Goal: Answer question/provide support: Share knowledge or assist other users

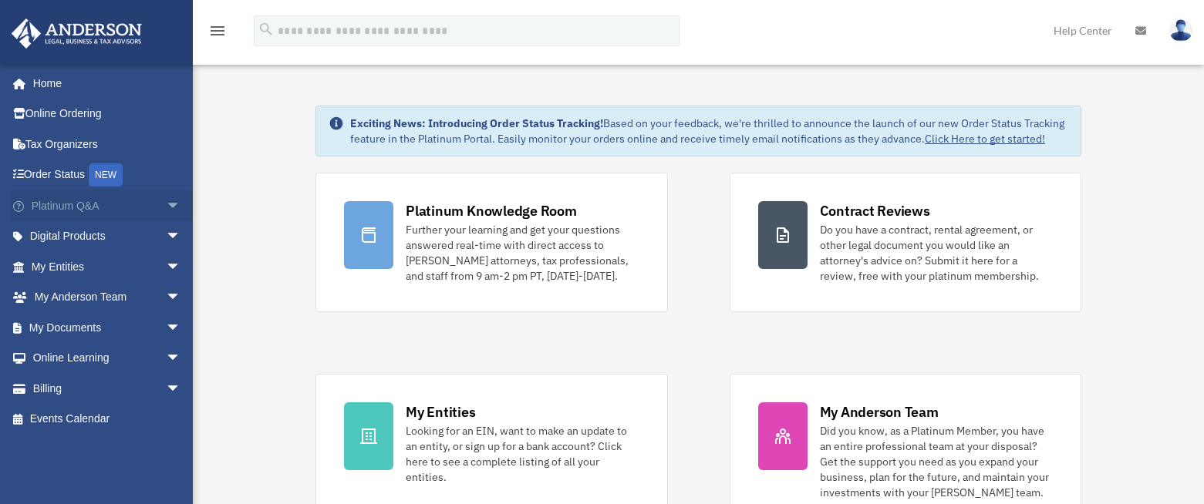
click at [84, 205] on link "Platinum Q&A arrow_drop_down" at bounding box center [108, 206] width 194 height 31
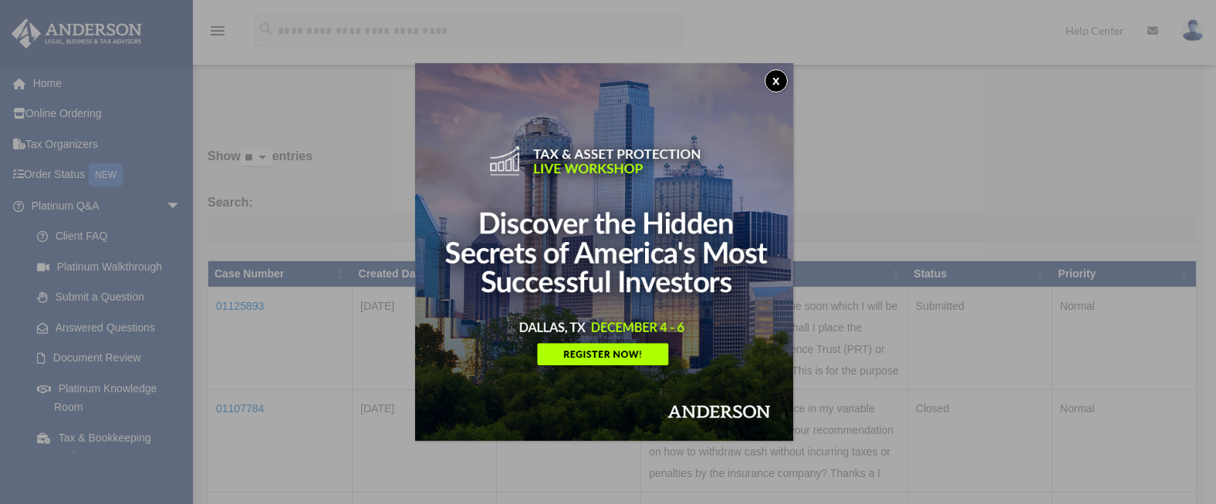
click at [783, 81] on button "x" at bounding box center [775, 80] width 23 height 23
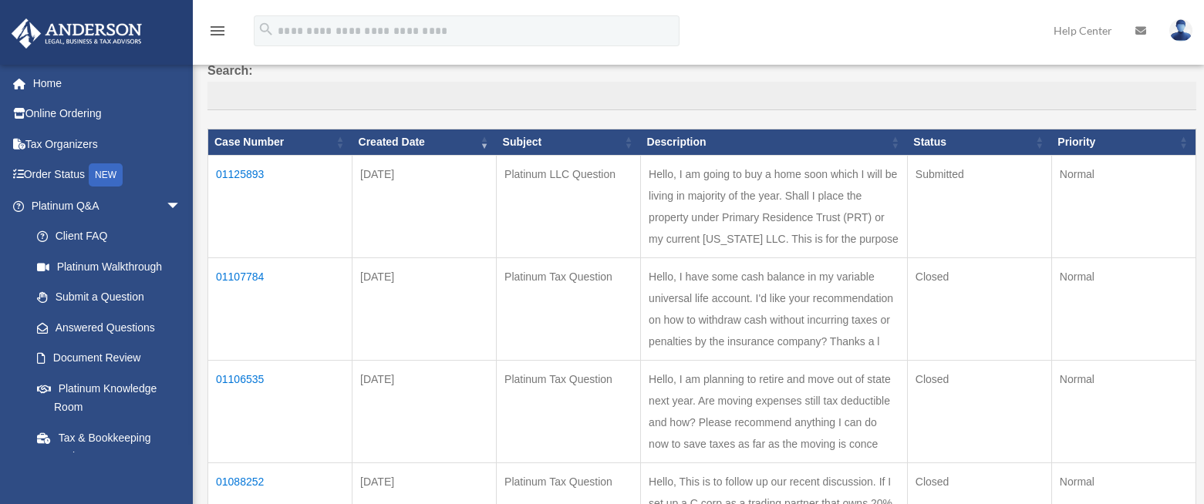
scroll to position [136, 0]
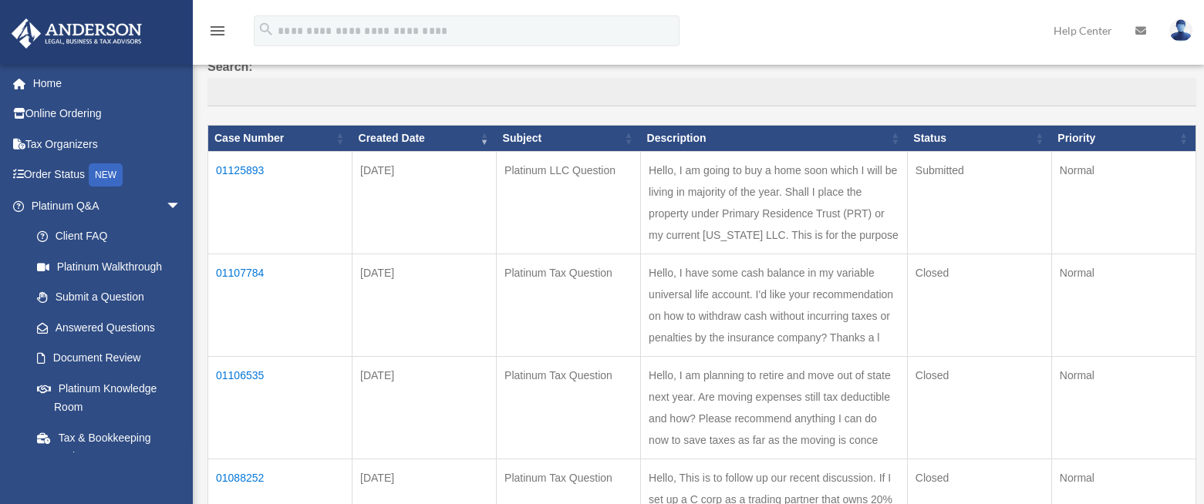
click at [255, 170] on td "01125893" at bounding box center [280, 203] width 144 height 103
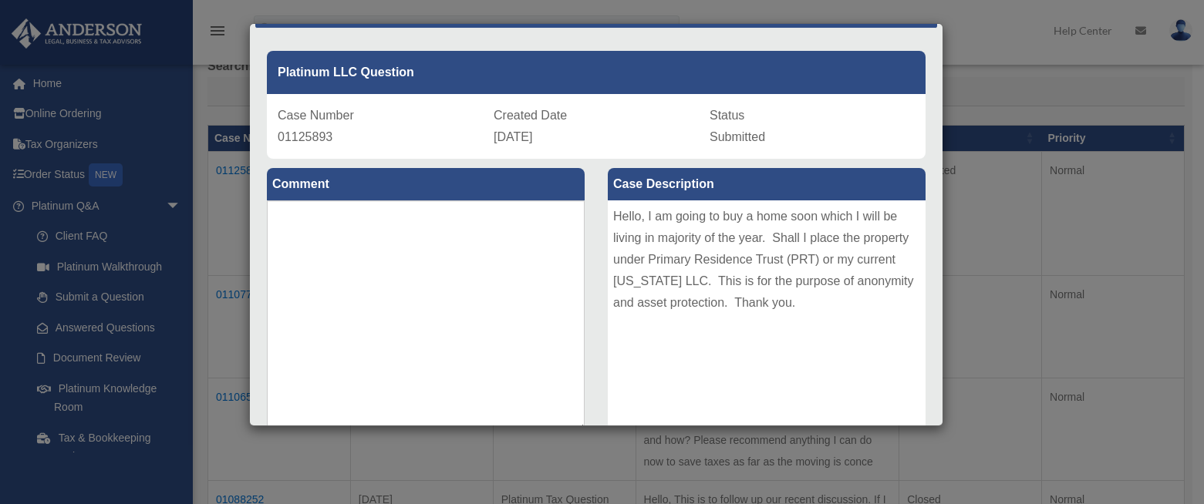
scroll to position [47, 0]
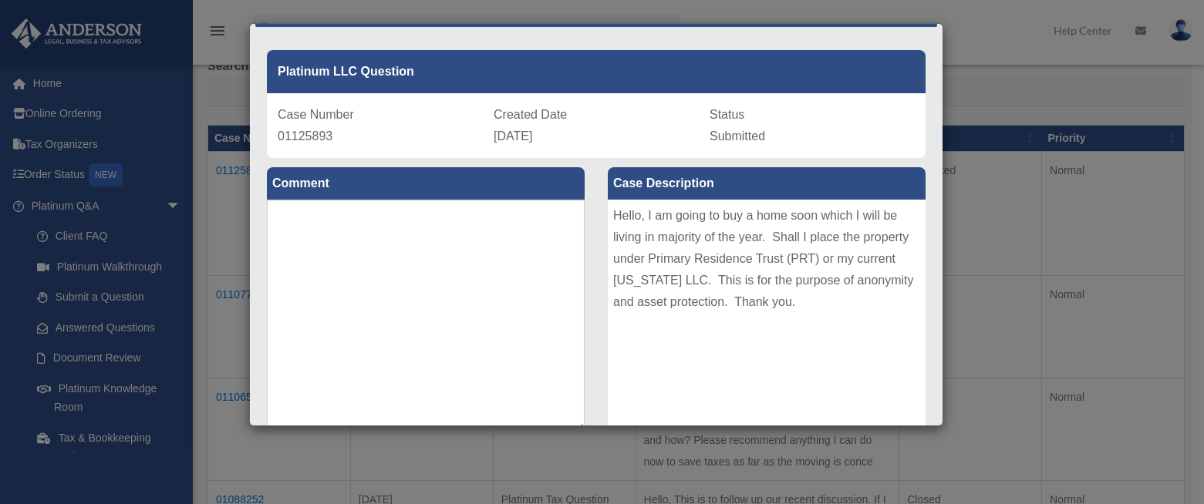
click at [309, 185] on label "Comment" at bounding box center [426, 183] width 318 height 32
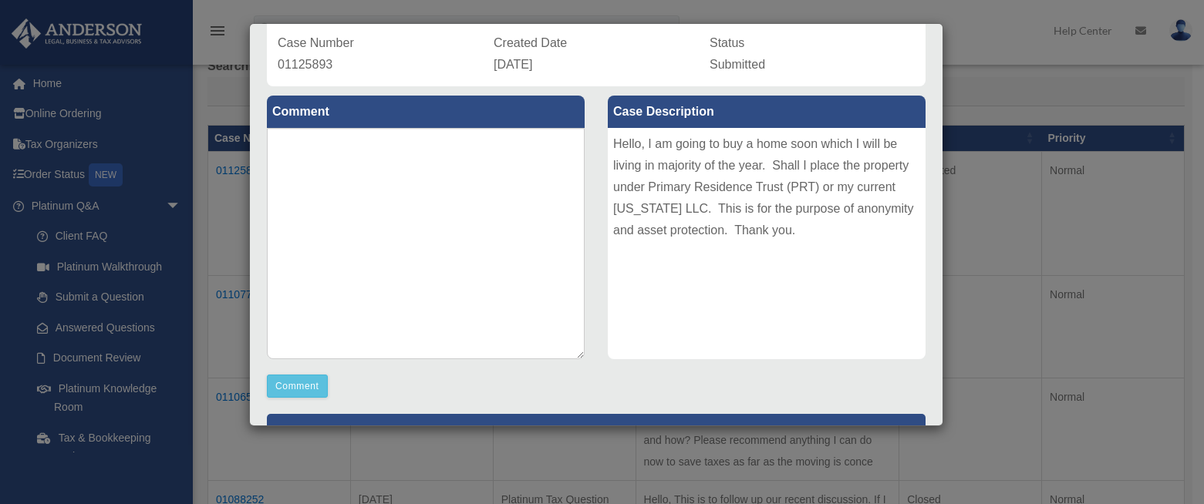
scroll to position [189, 0]
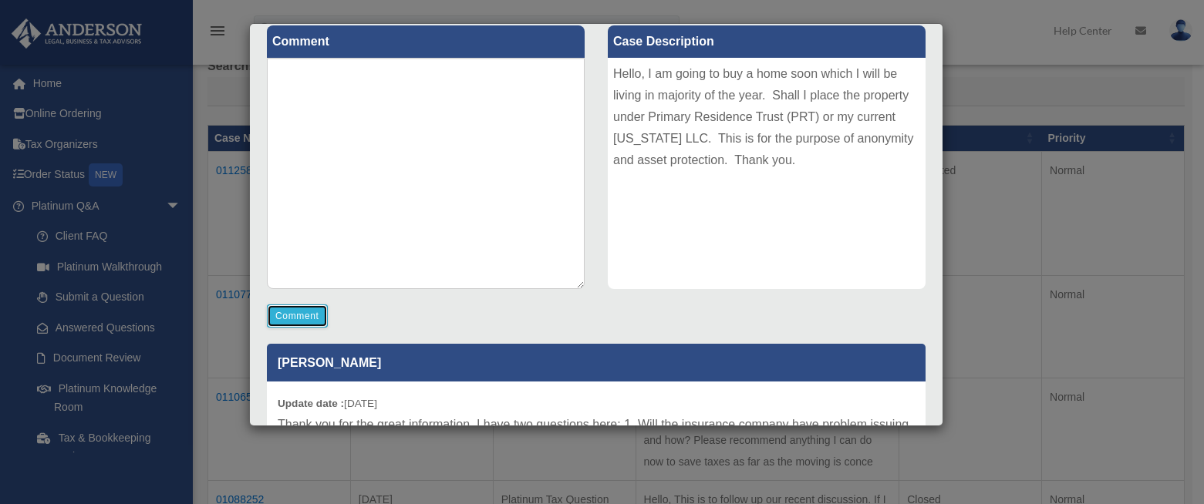
click at [303, 315] on button "Comment" at bounding box center [297, 316] width 61 height 23
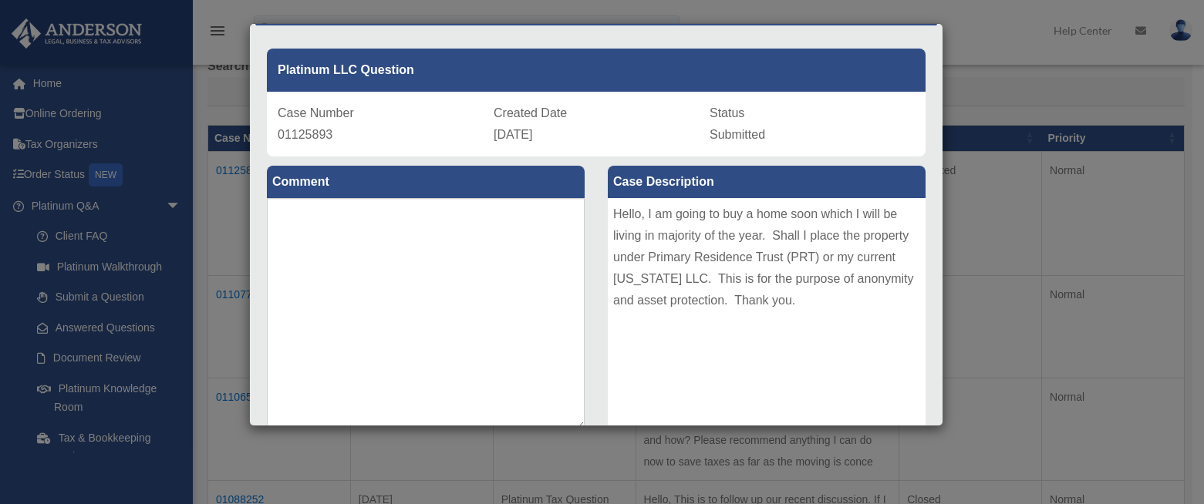
scroll to position [47, 0]
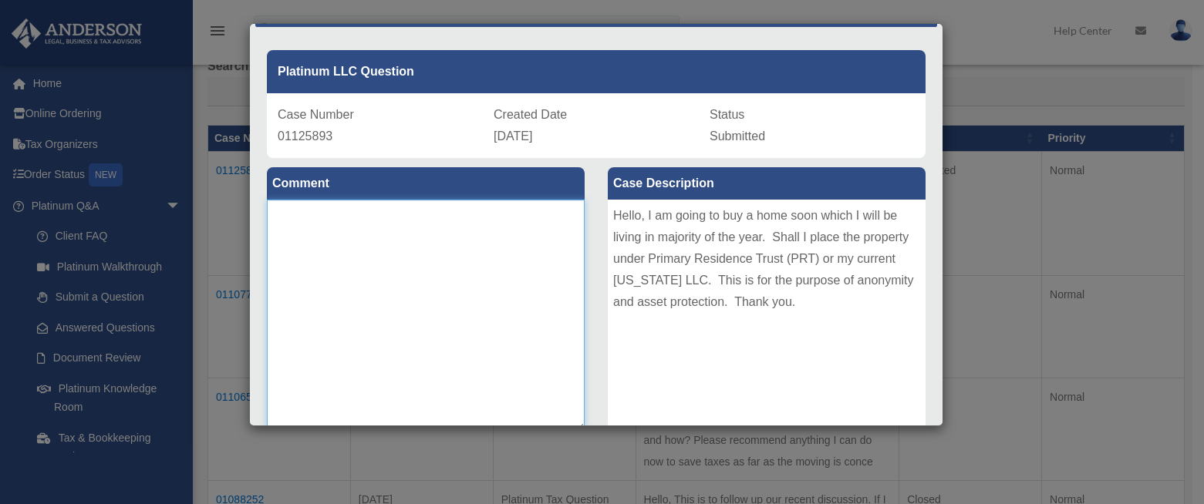
click at [346, 251] on textarea at bounding box center [426, 315] width 318 height 231
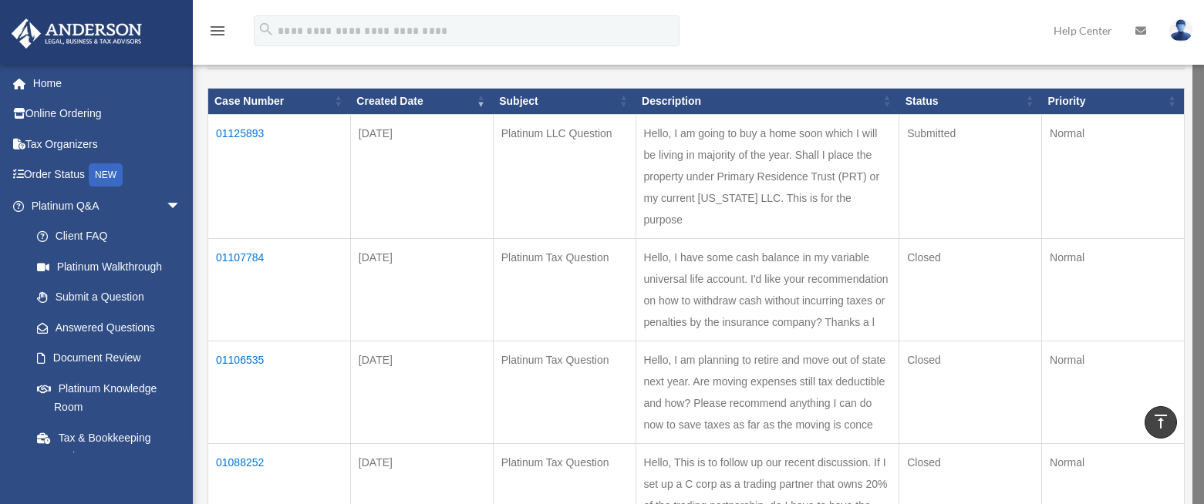
scroll to position [95, 0]
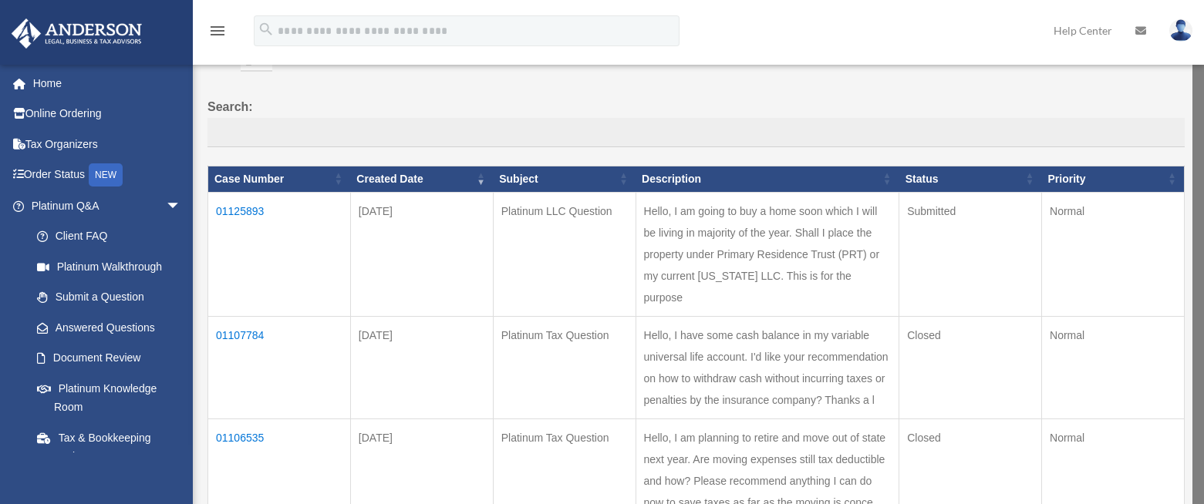
click at [249, 209] on td "01125893" at bounding box center [279, 254] width 143 height 124
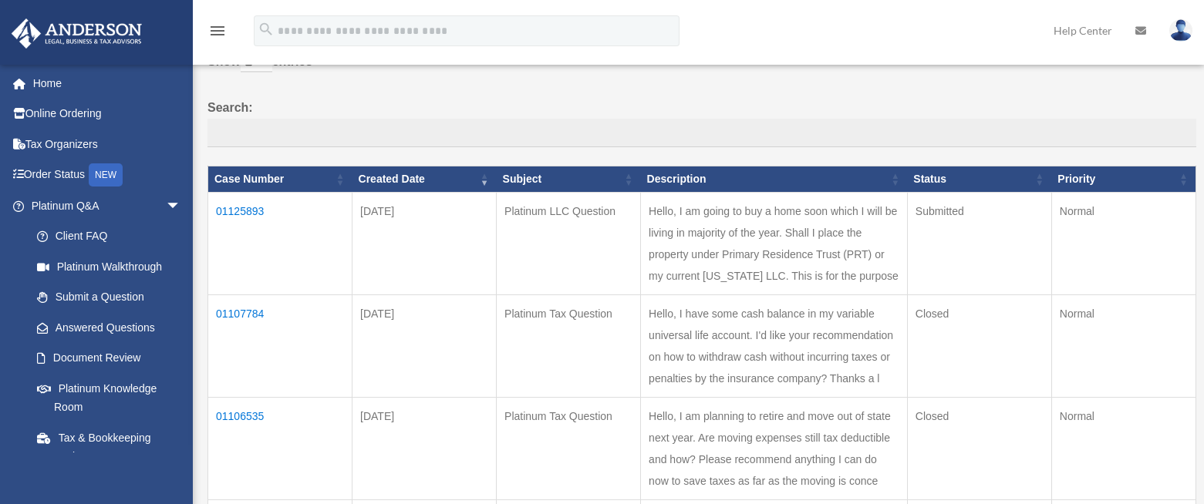
click at [252, 211] on td "01125893" at bounding box center [280, 244] width 144 height 103
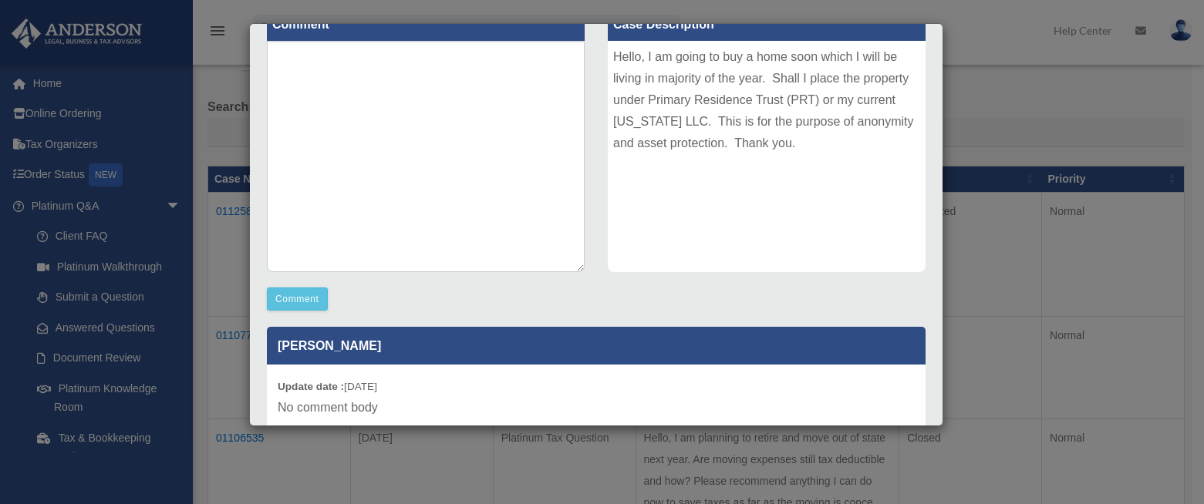
scroll to position [157, 0]
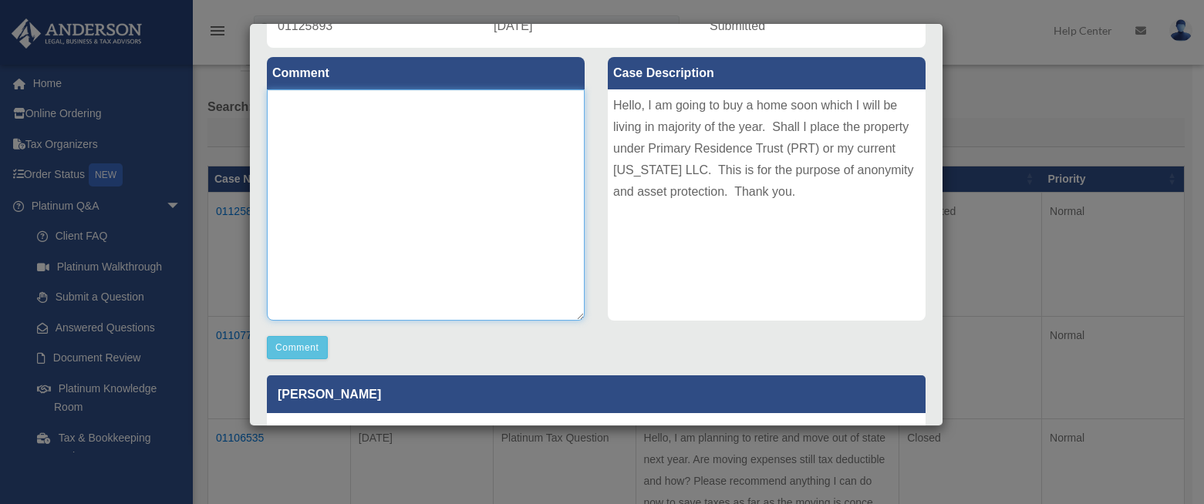
click at [350, 206] on textarea at bounding box center [426, 204] width 318 height 231
type textarea "*"
click at [362, 102] on textarea "**********" at bounding box center [426, 204] width 318 height 231
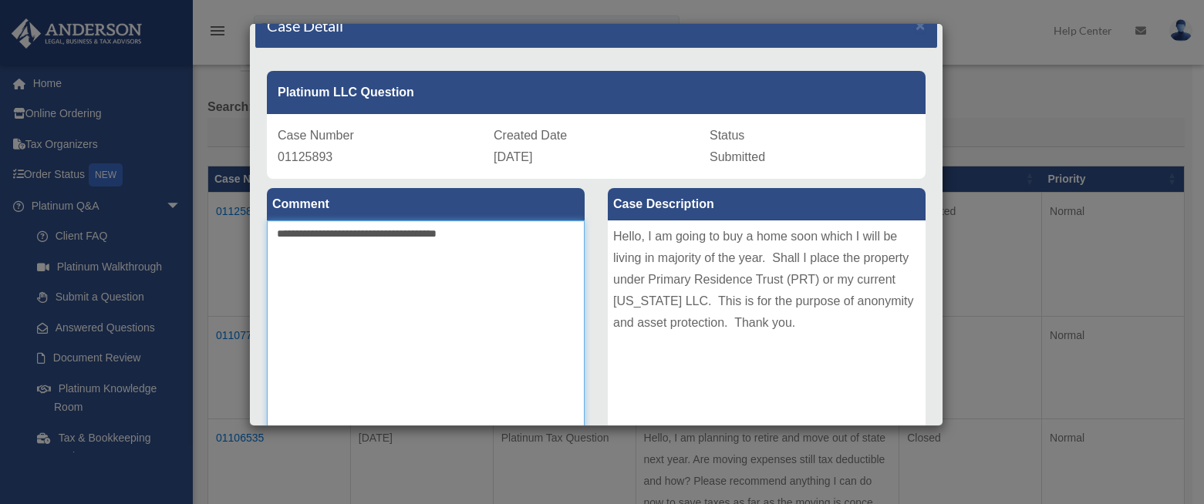
scroll to position [0, 0]
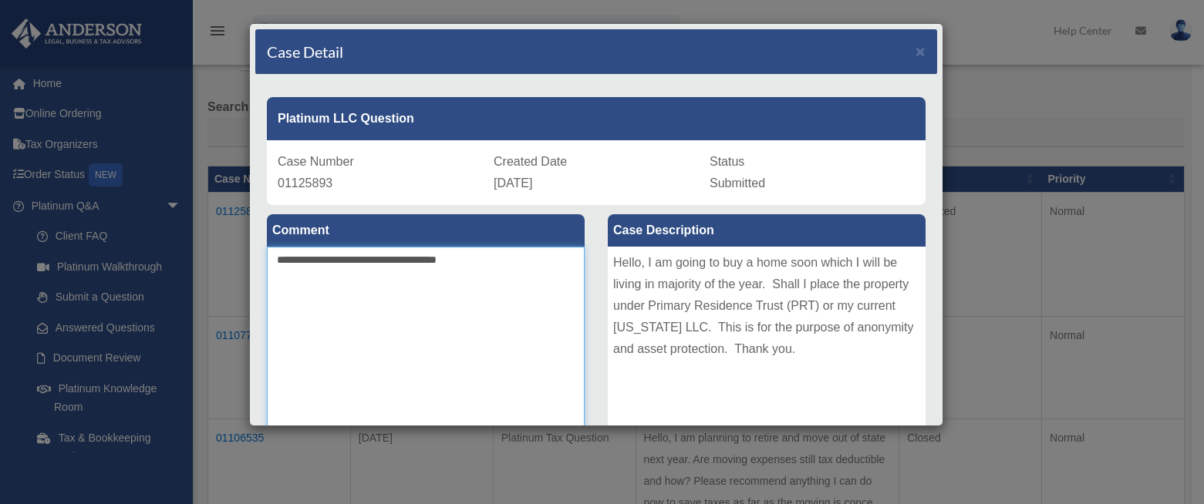
click at [492, 261] on textarea "**********" at bounding box center [426, 362] width 318 height 231
click at [336, 295] on textarea "**********" at bounding box center [426, 362] width 318 height 231
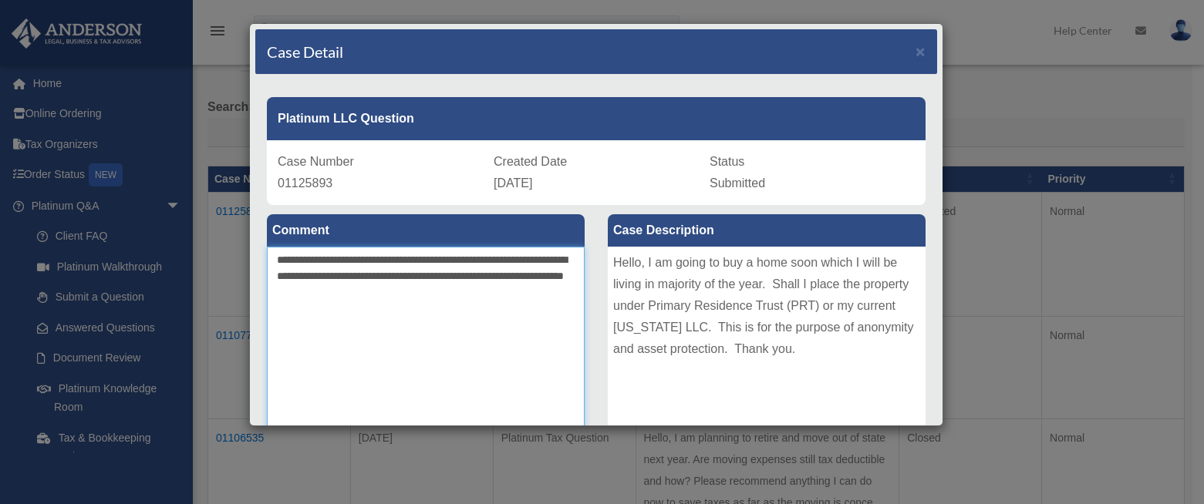
click at [423, 294] on textarea "**********" at bounding box center [426, 362] width 318 height 231
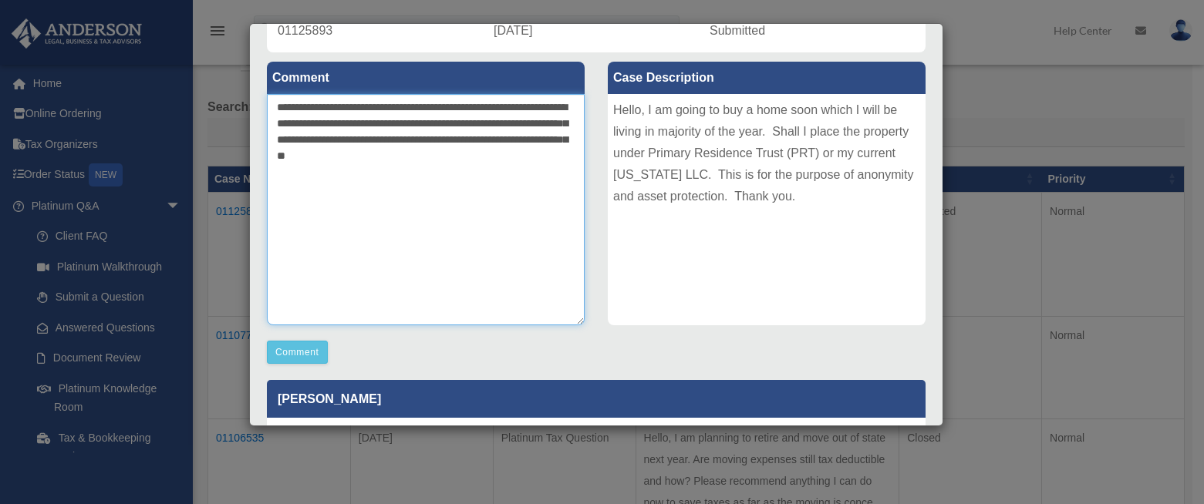
scroll to position [153, 0]
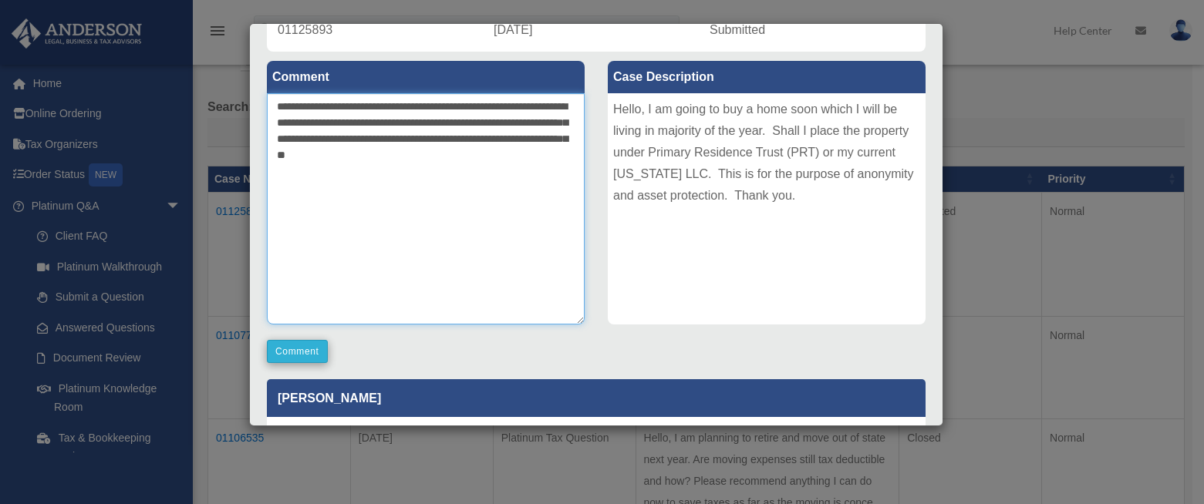
type textarea "**********"
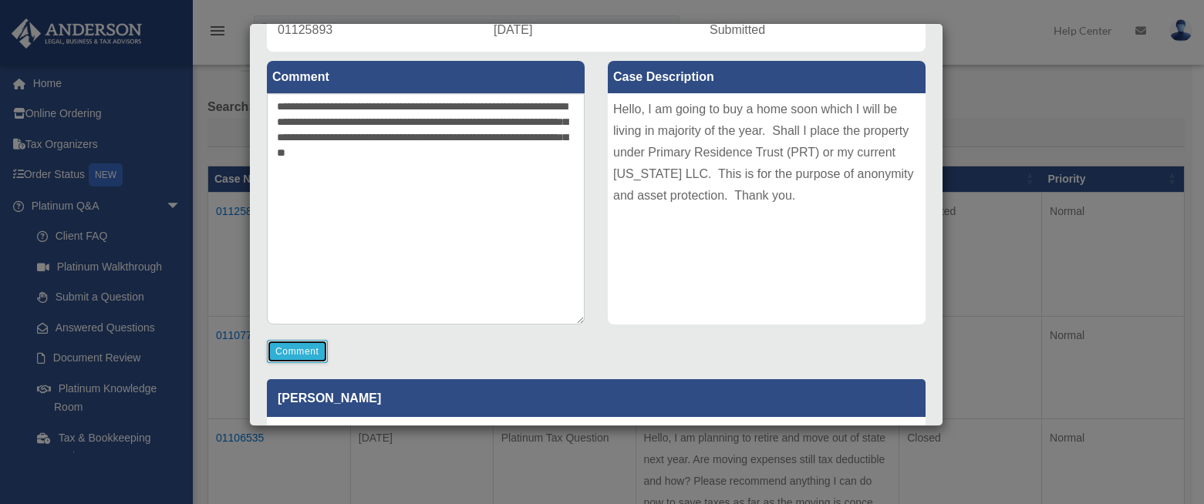
click at [307, 351] on button "Comment" at bounding box center [297, 351] width 61 height 23
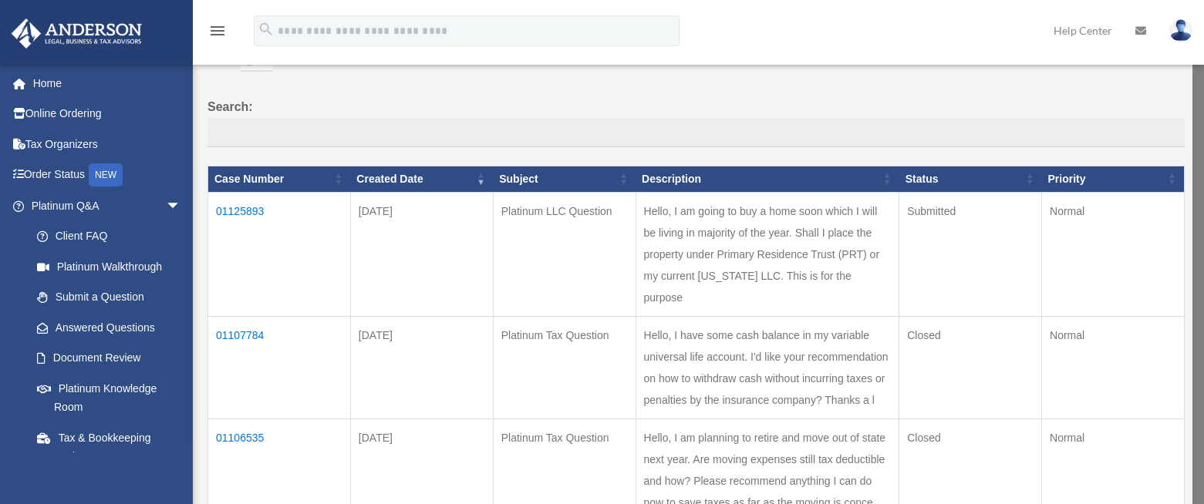
click at [239, 204] on td "01125893" at bounding box center [279, 254] width 143 height 124
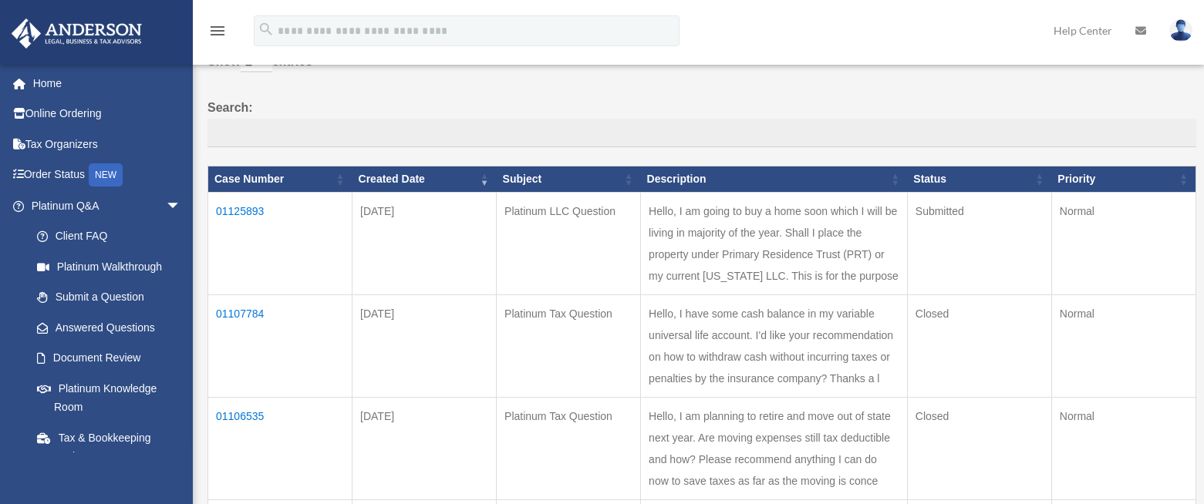
click at [240, 213] on td "01125893" at bounding box center [280, 244] width 144 height 103
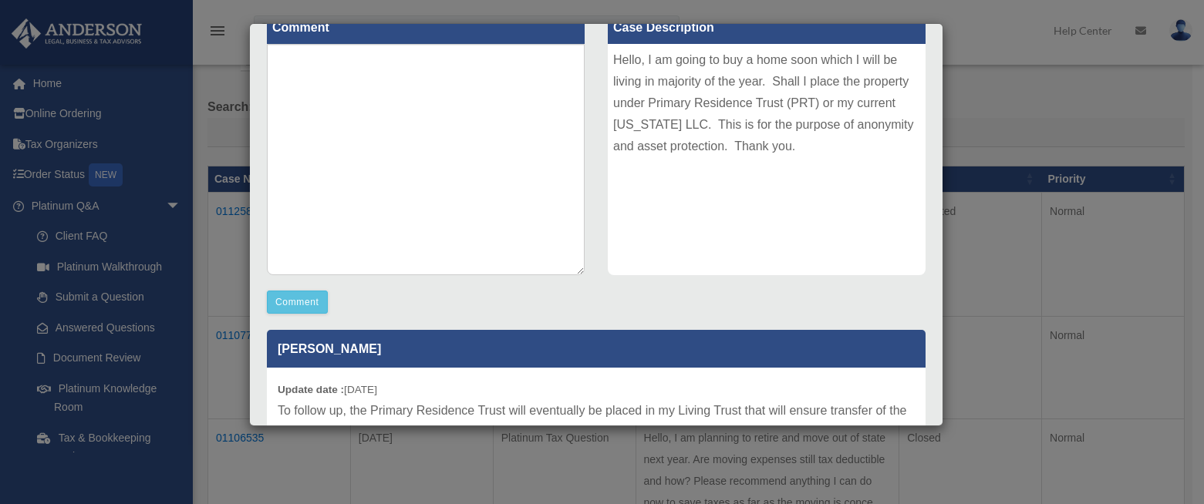
scroll to position [339, 0]
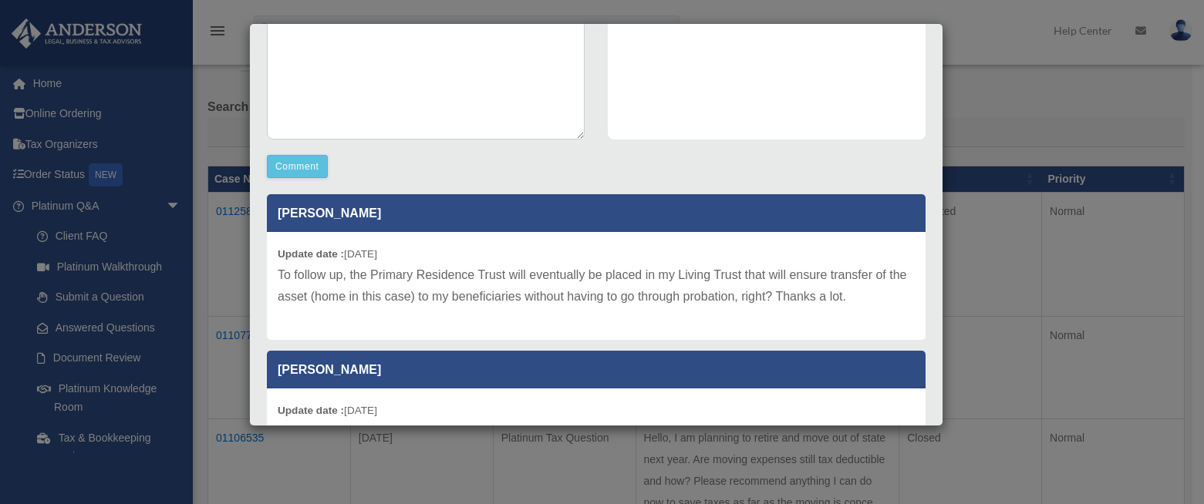
click at [1026, 266] on div "Case Detail × Platinum LLC Question Case Number 01125893 Created Date [DATE] St…" at bounding box center [602, 252] width 1204 height 504
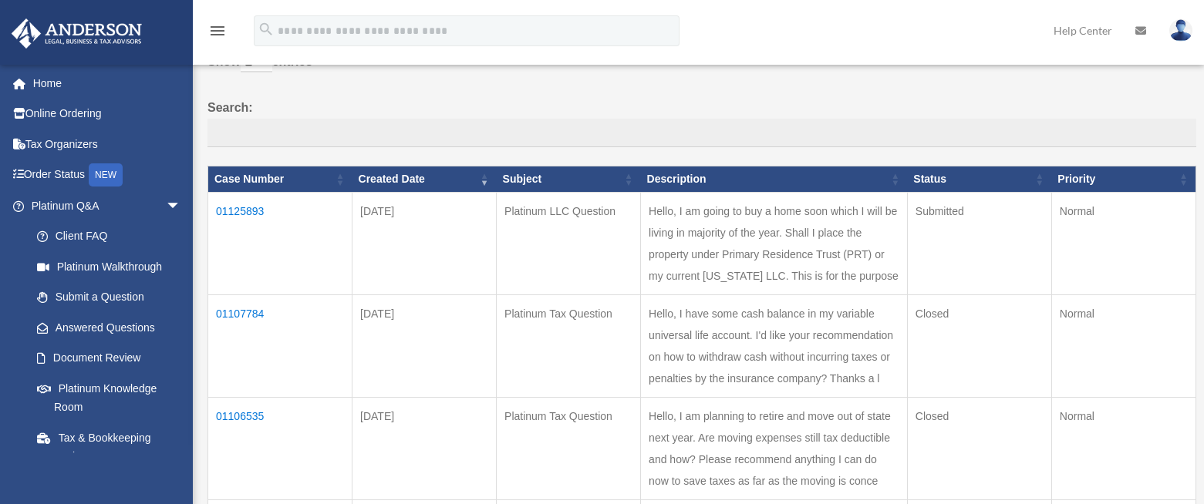
click at [1184, 35] on img at bounding box center [1180, 30] width 23 height 22
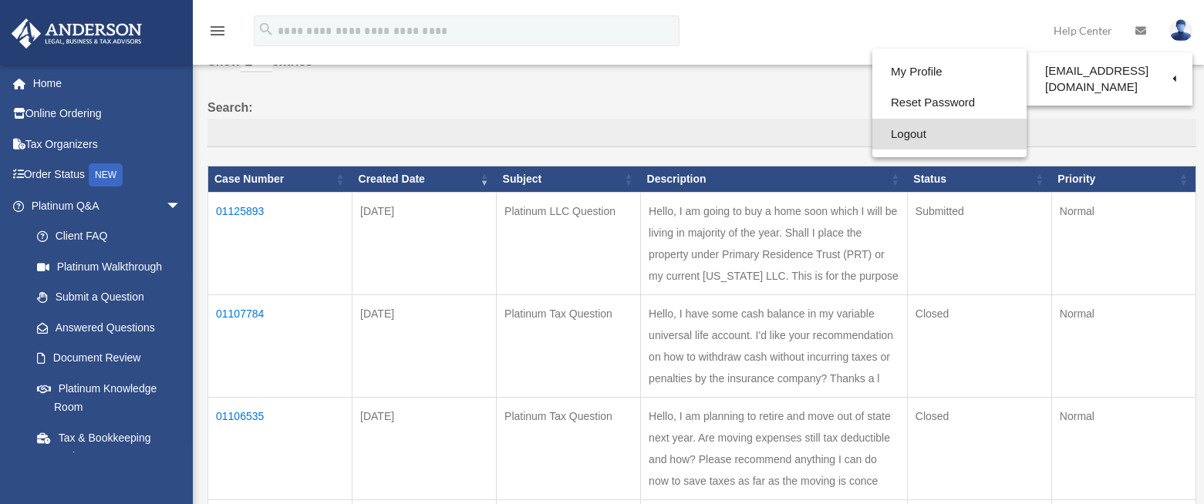
click at [904, 133] on link "Logout" at bounding box center [949, 135] width 154 height 32
